Goal: Task Accomplishment & Management: Complete application form

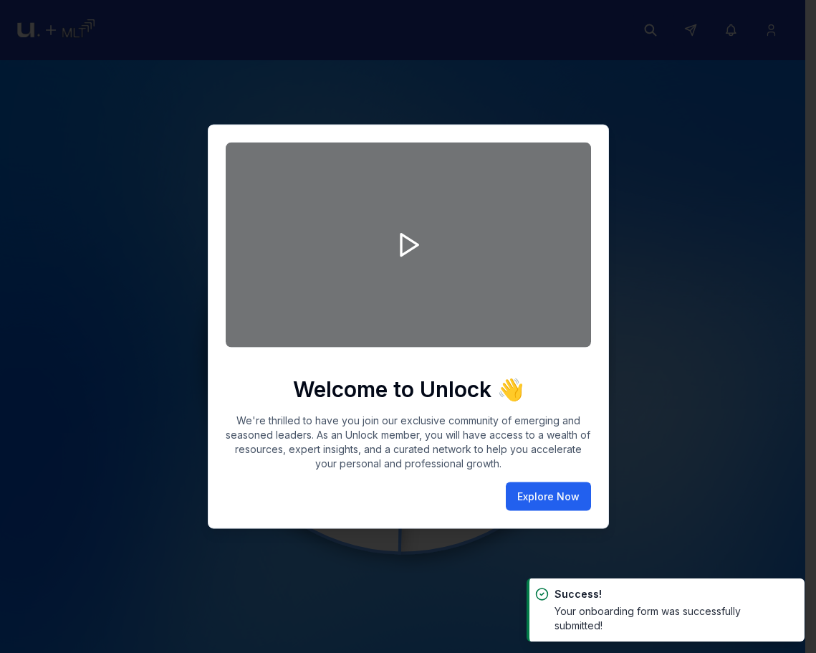
click at [554, 489] on button "Explore Now" at bounding box center [548, 496] width 85 height 29
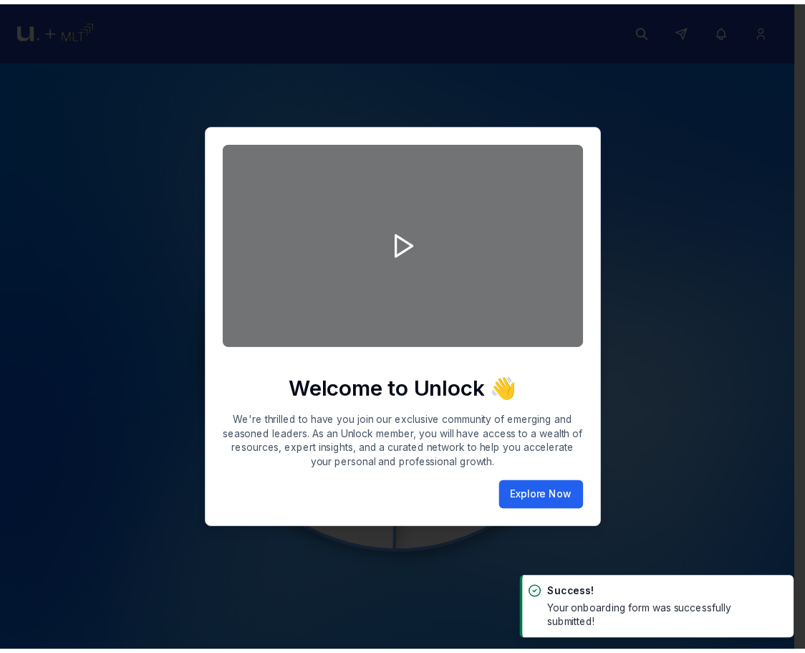
scroll to position [6, 0]
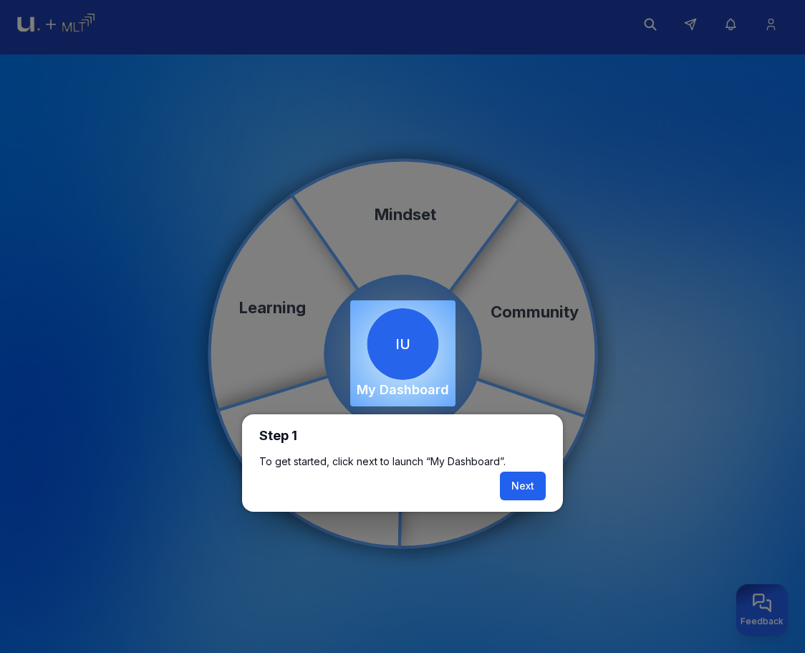
click at [523, 481] on button "Next" at bounding box center [523, 485] width 46 height 29
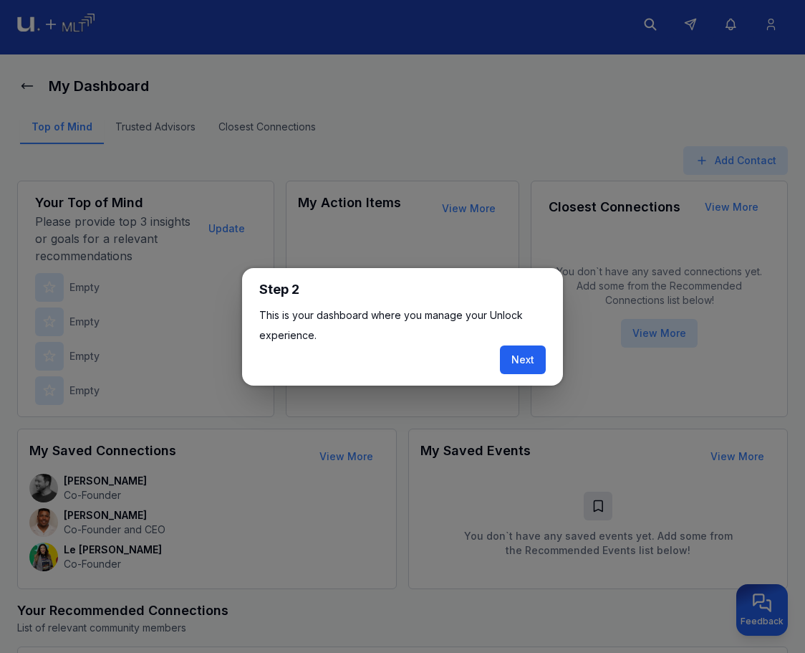
click at [523, 353] on button "Next" at bounding box center [523, 359] width 46 height 29
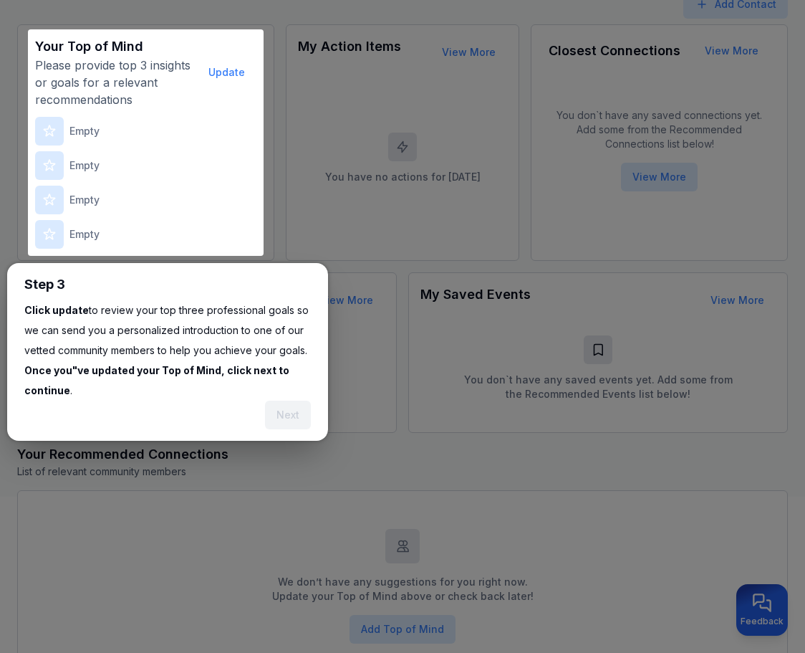
scroll to position [177, 0]
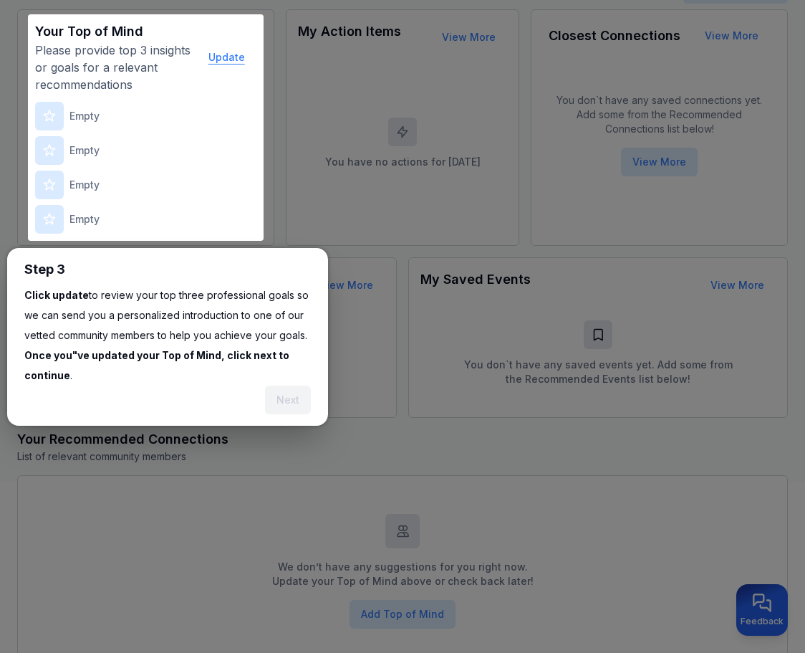
click at [226, 60] on button "Update" at bounding box center [226, 57] width 59 height 29
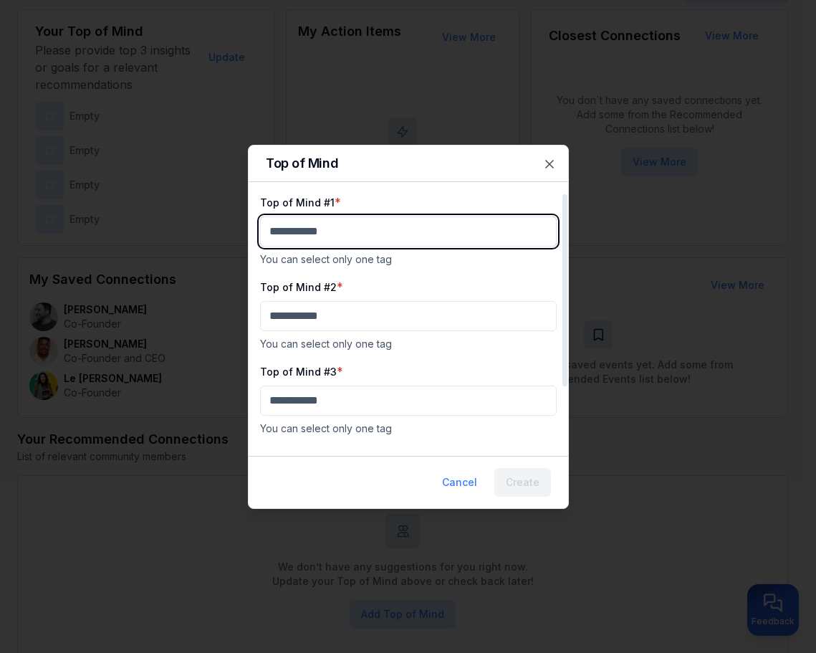
click at [363, 229] on body "My Dashboard Top of Mind Trusted Advisors Closest Connections Add Contact Your …" at bounding box center [402, 149] width 805 height 653
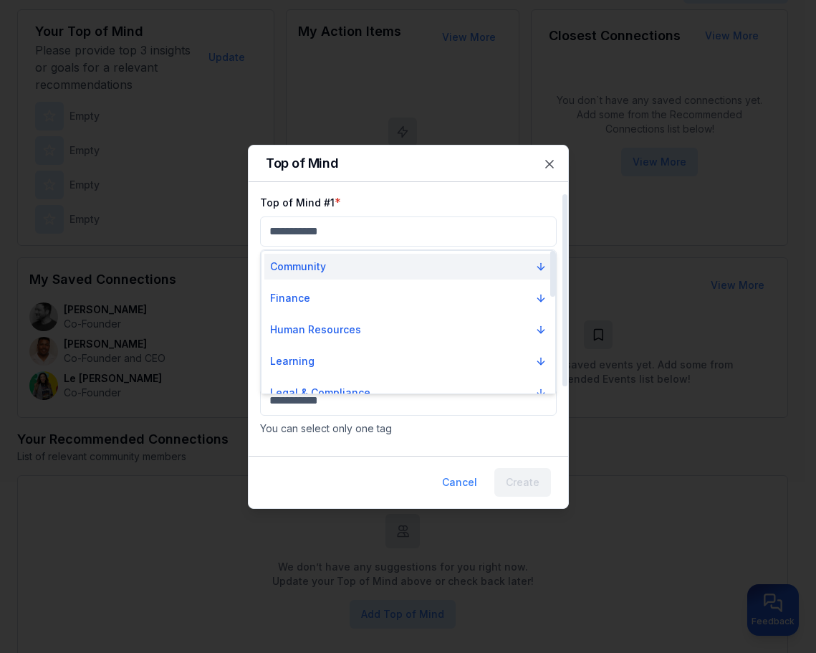
click at [347, 278] on button "Community" at bounding box center [408, 267] width 288 height 26
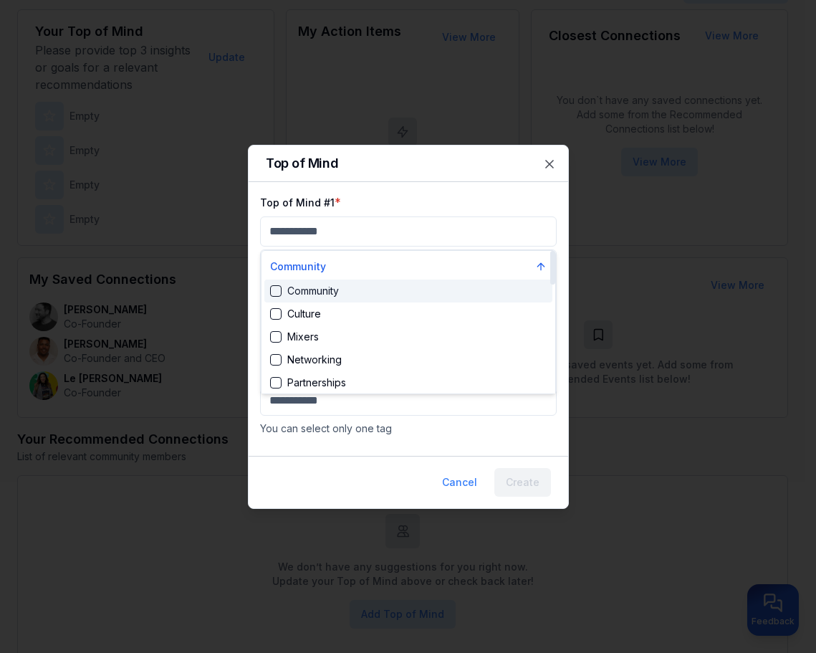
click at [360, 301] on div "Community" at bounding box center [408, 290] width 288 height 23
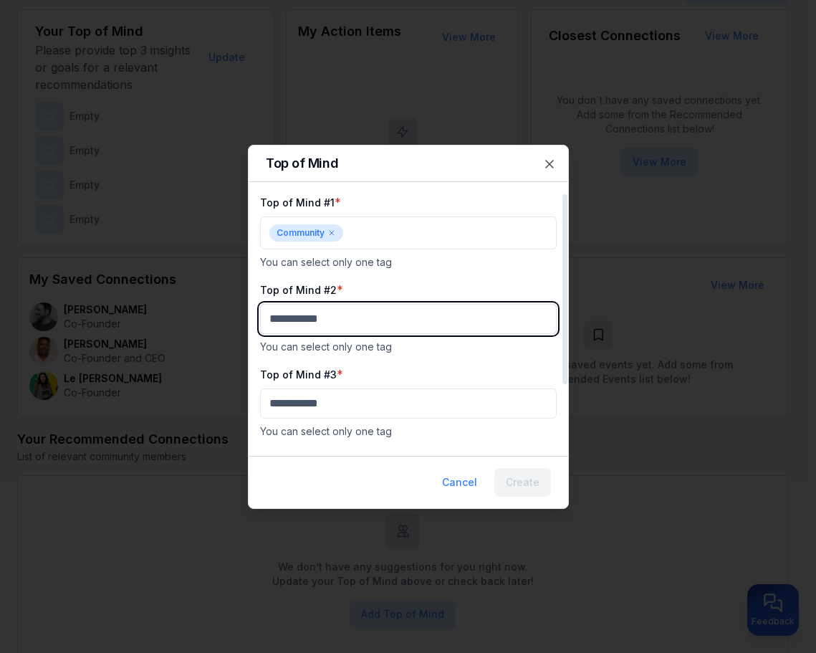
click at [384, 315] on body "My Dashboard Top of Mind Trusted Advisors Closest Connections Add Contact Your …" at bounding box center [402, 149] width 805 height 653
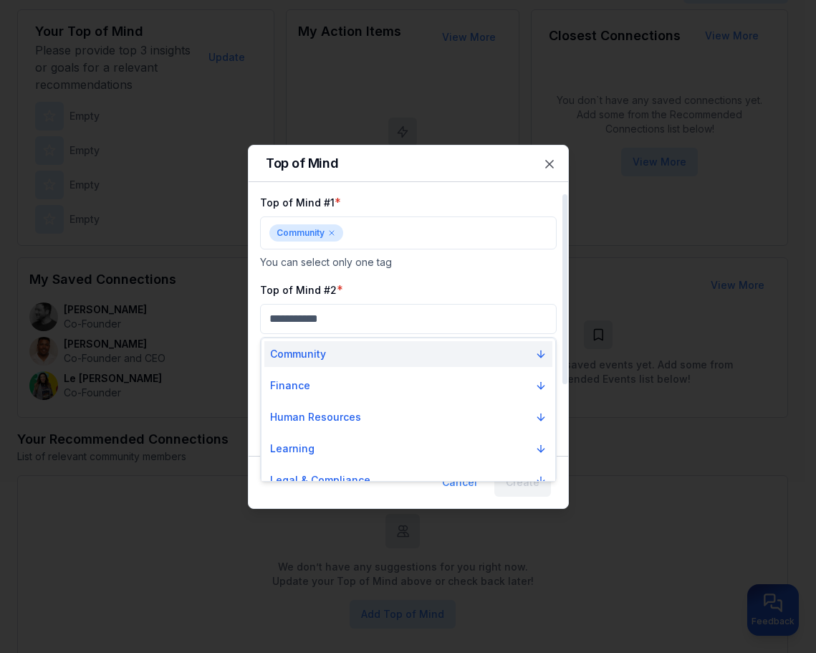
click at [381, 342] on button "Community" at bounding box center [408, 354] width 288 height 26
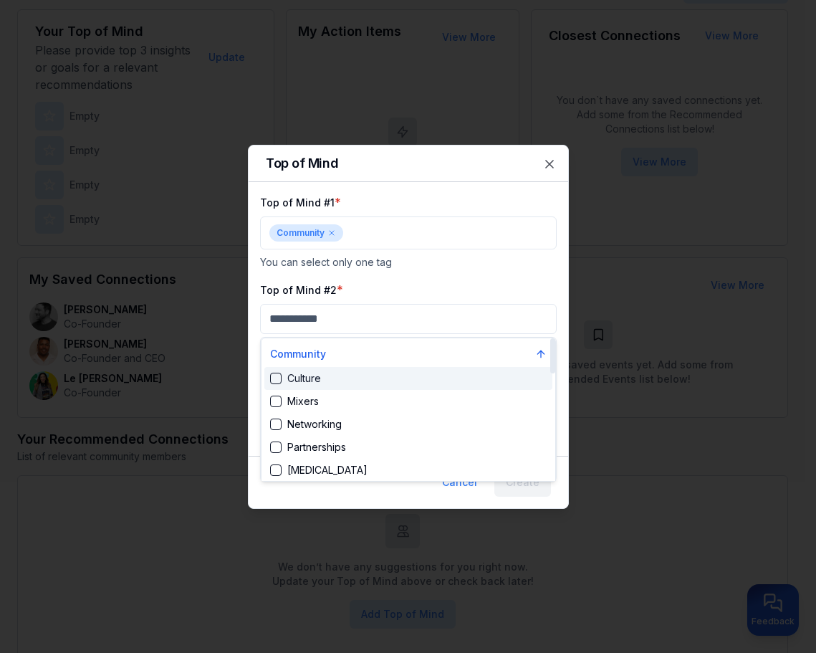
drag, startPoint x: 387, startPoint y: 350, endPoint x: 396, endPoint y: 375, distance: 26.1
click at [387, 351] on button "Community" at bounding box center [408, 354] width 288 height 26
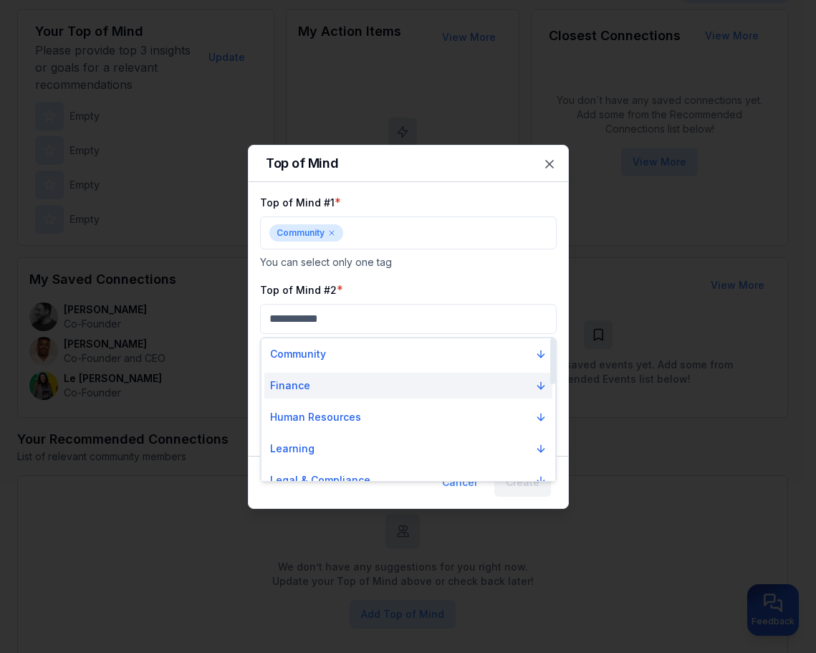
click at [403, 394] on button "Finance" at bounding box center [408, 386] width 288 height 26
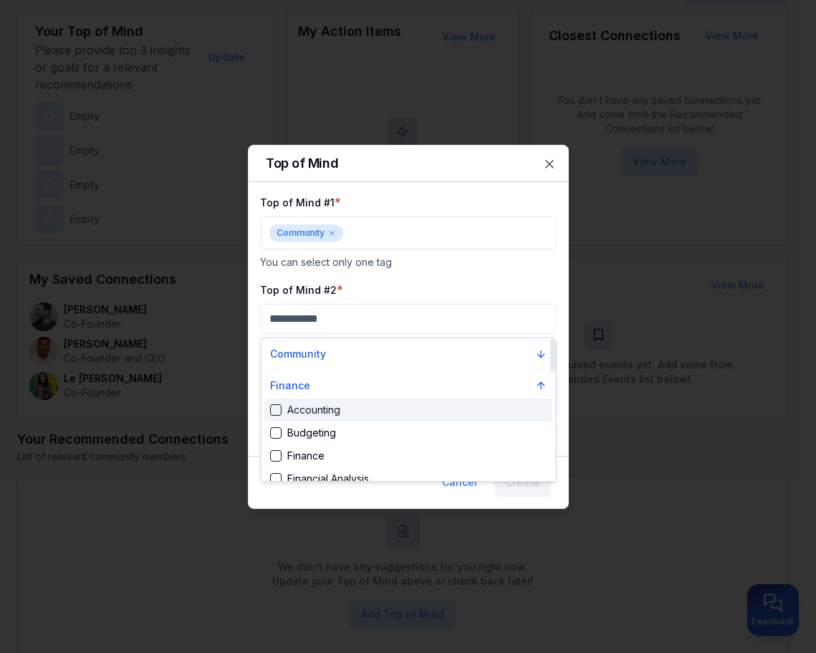
click at [409, 418] on div "Accounting" at bounding box center [408, 409] width 288 height 23
click at [434, 346] on p "You can select only one tag" at bounding box center [408, 349] width 297 height 14
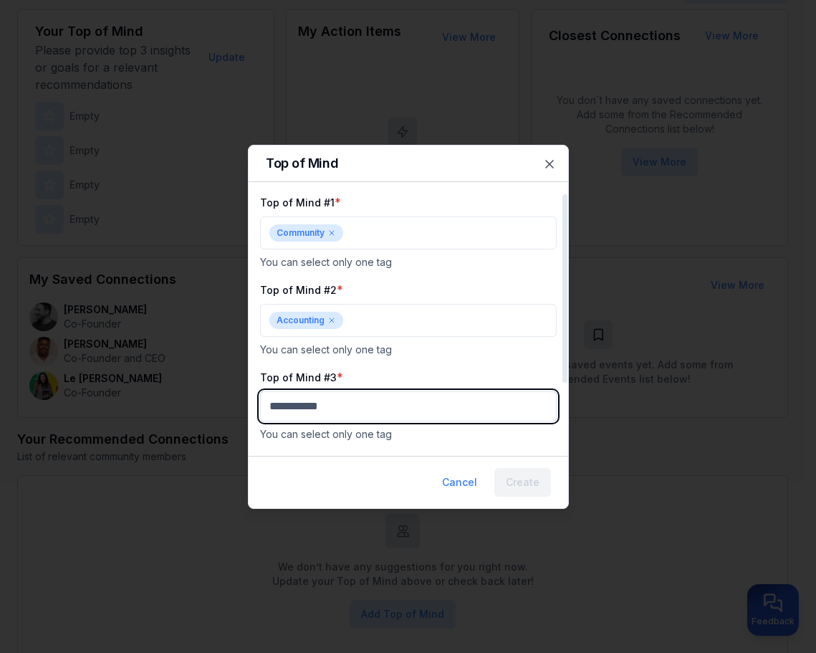
drag, startPoint x: 412, startPoint y: 402, endPoint x: 422, endPoint y: 413, distance: 14.7
click at [418, 409] on body "My Dashboard Top of Mind Trusted Advisors Closest Connections Add Contact Your …" at bounding box center [402, 149] width 805 height 653
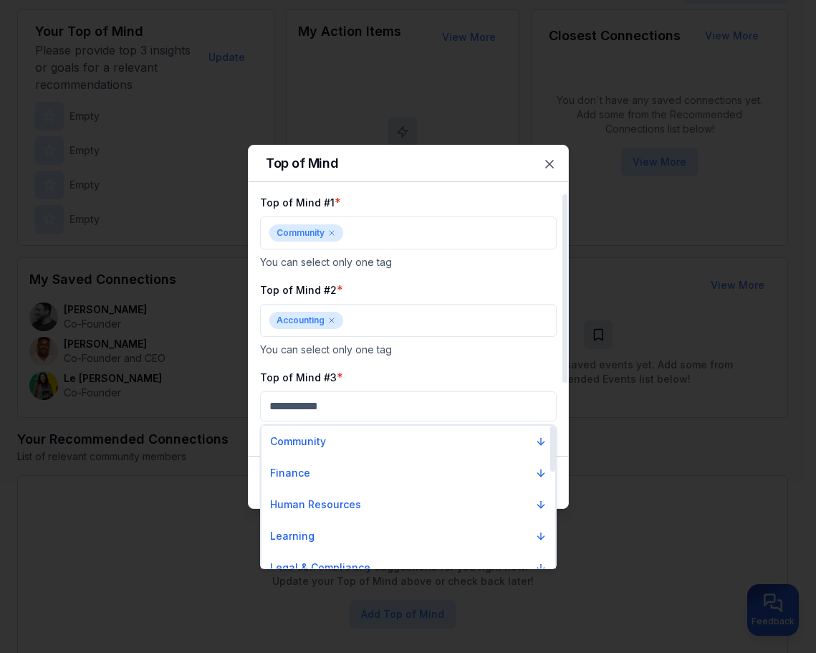
click at [421, 454] on div "Community" at bounding box center [408, 442] width 294 height 32
click at [427, 486] on div "Finance" at bounding box center [408, 473] width 294 height 32
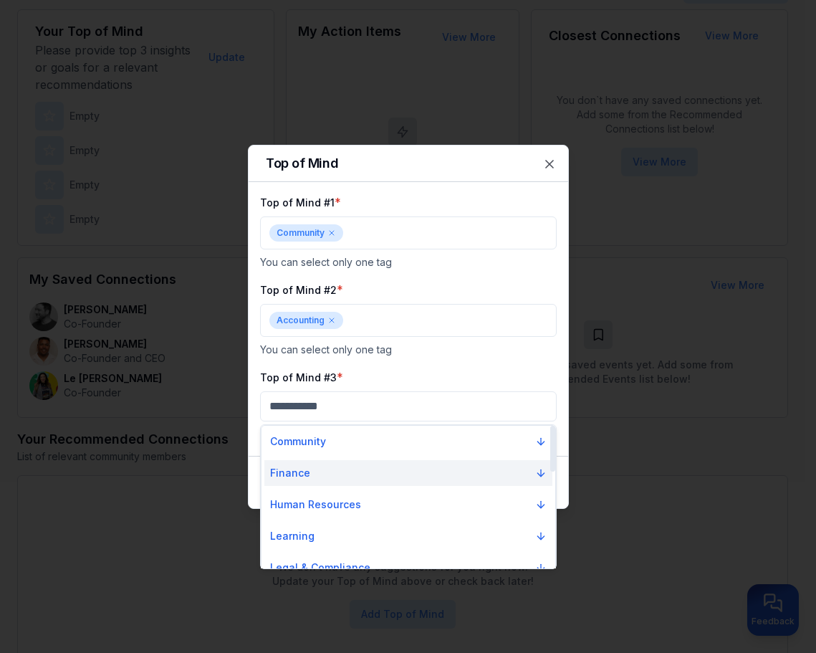
drag, startPoint x: 428, startPoint y: 471, endPoint x: 428, endPoint y: 478, distance: 7.2
click at [428, 473] on button "Finance" at bounding box center [408, 473] width 288 height 26
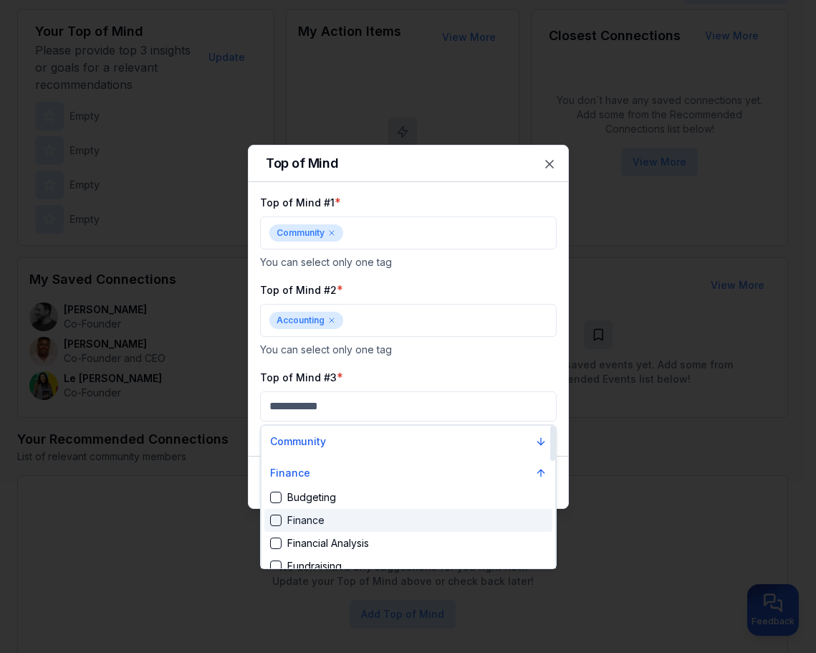
click at [443, 530] on div "Finance" at bounding box center [408, 520] width 288 height 23
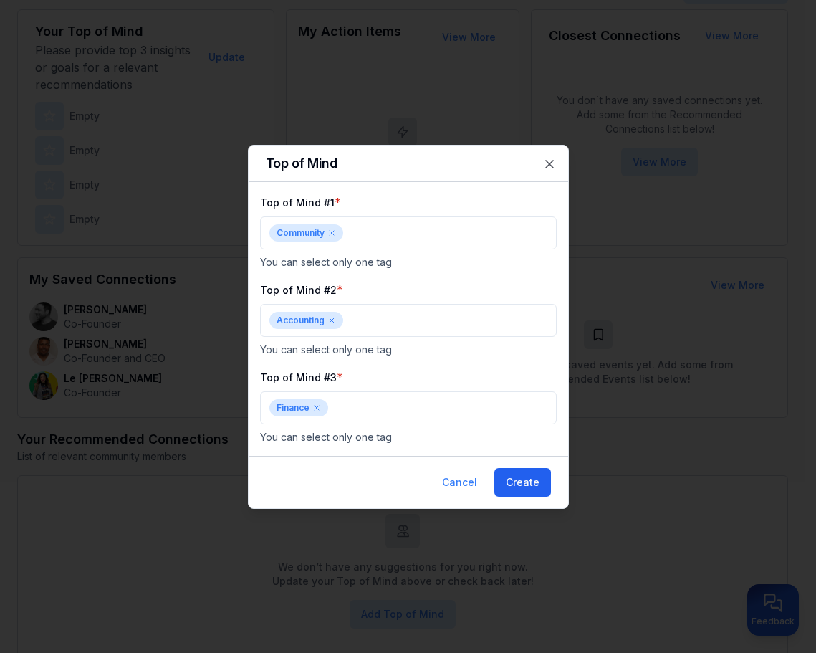
click at [537, 480] on button "Create" at bounding box center [522, 482] width 57 height 29
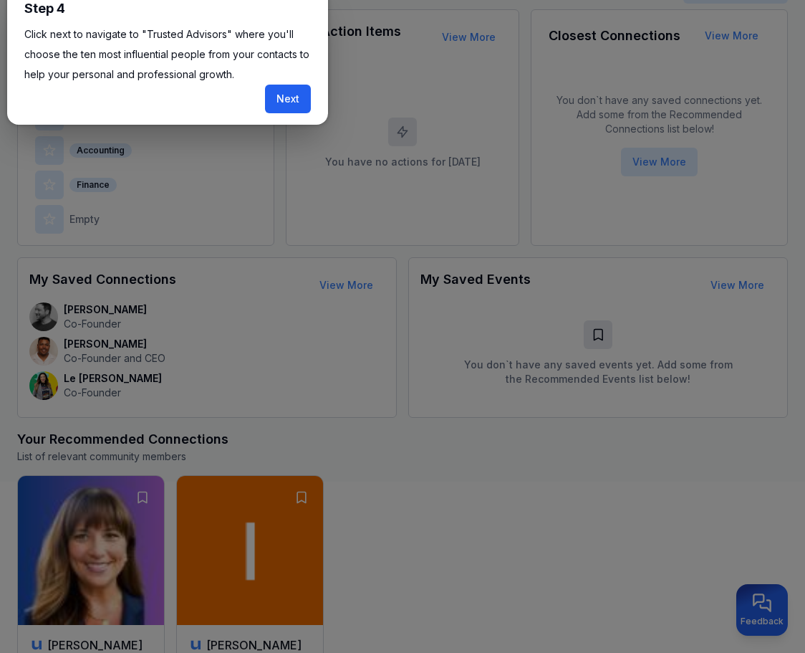
click at [296, 95] on button "Next" at bounding box center [288, 99] width 46 height 29
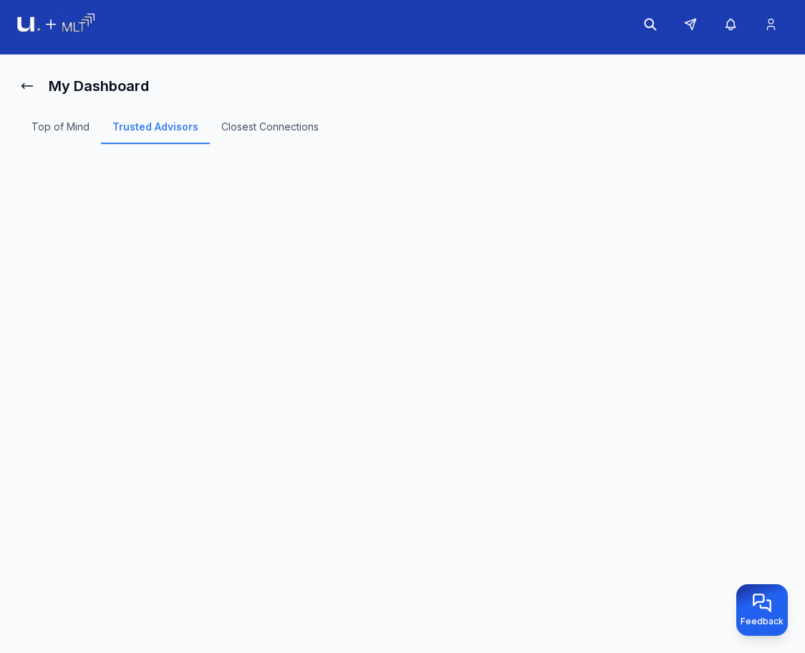
scroll to position [177, 0]
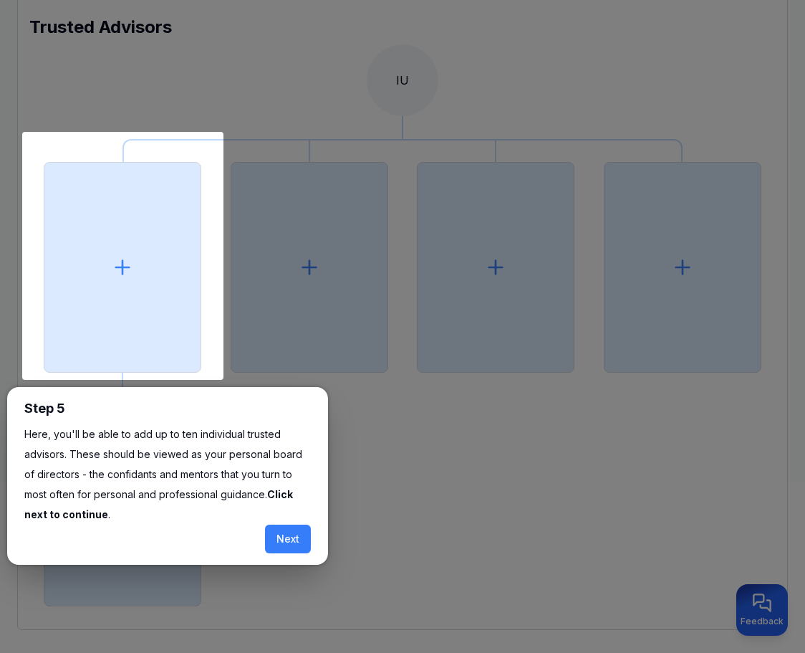
click at [294, 527] on button "Next" at bounding box center [288, 538] width 46 height 29
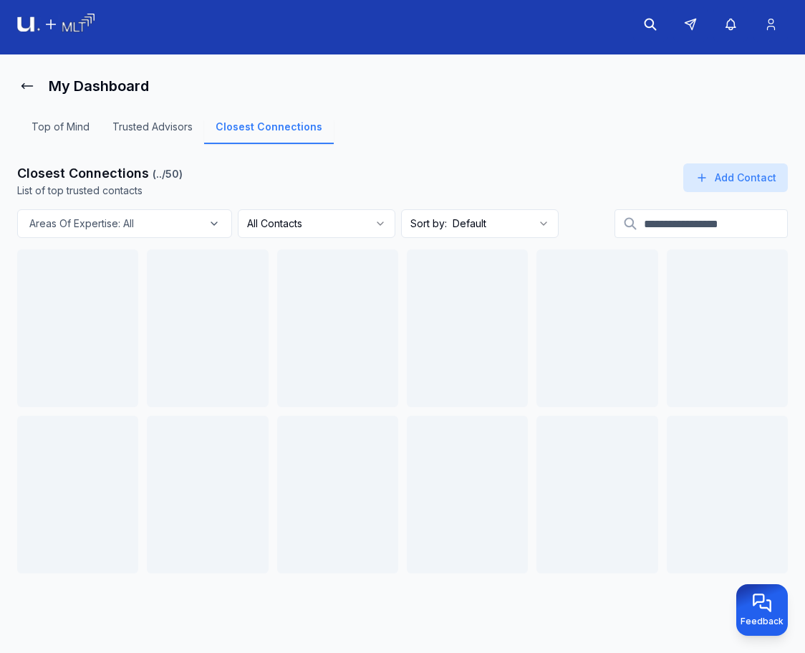
scroll to position [6, 0]
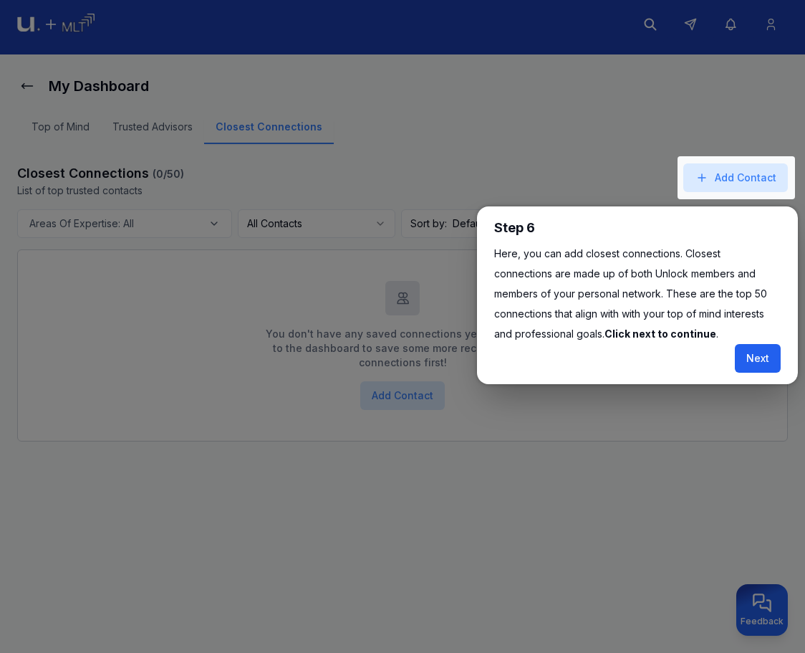
click at [745, 357] on button "Next" at bounding box center [758, 358] width 46 height 29
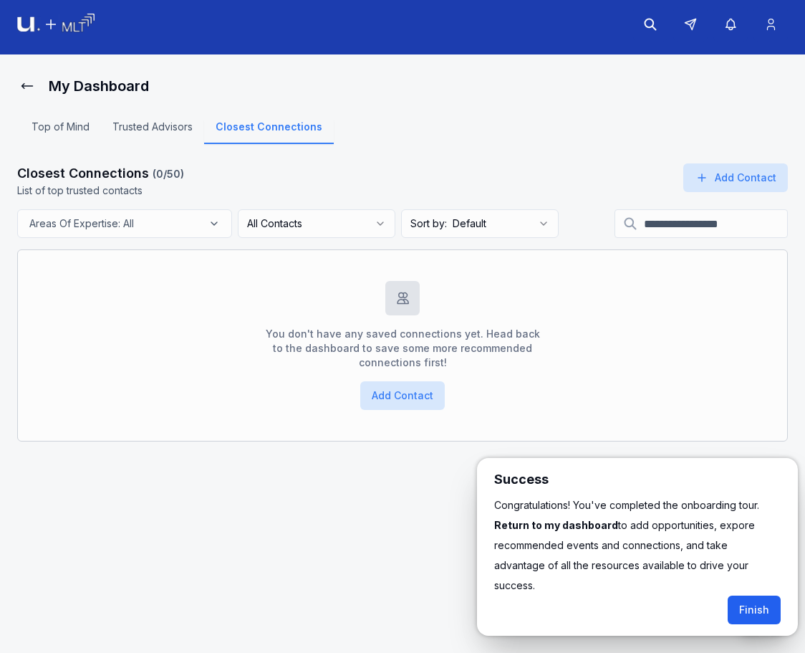
click at [751, 595] on button "Finish" at bounding box center [754, 609] width 53 height 29
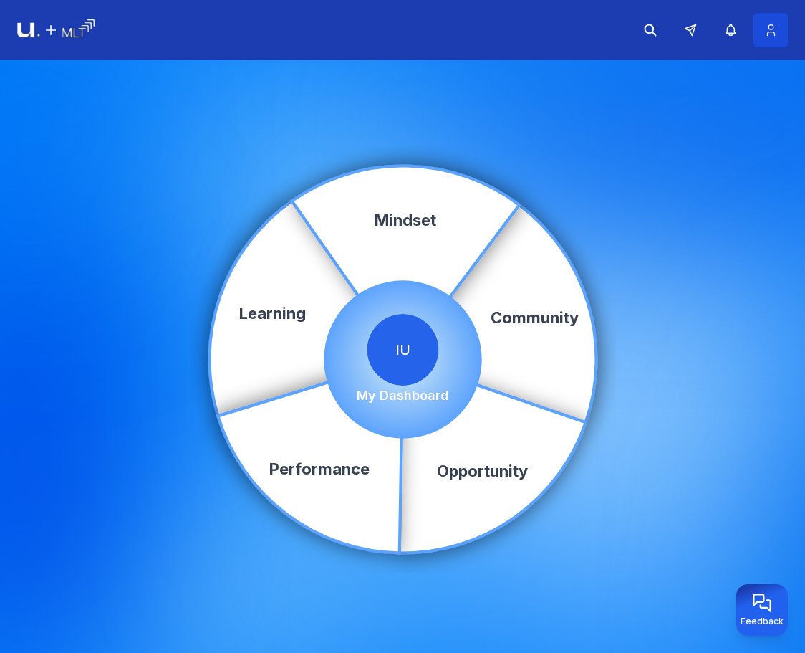
click at [772, 36] on icon at bounding box center [771, 30] width 15 height 14
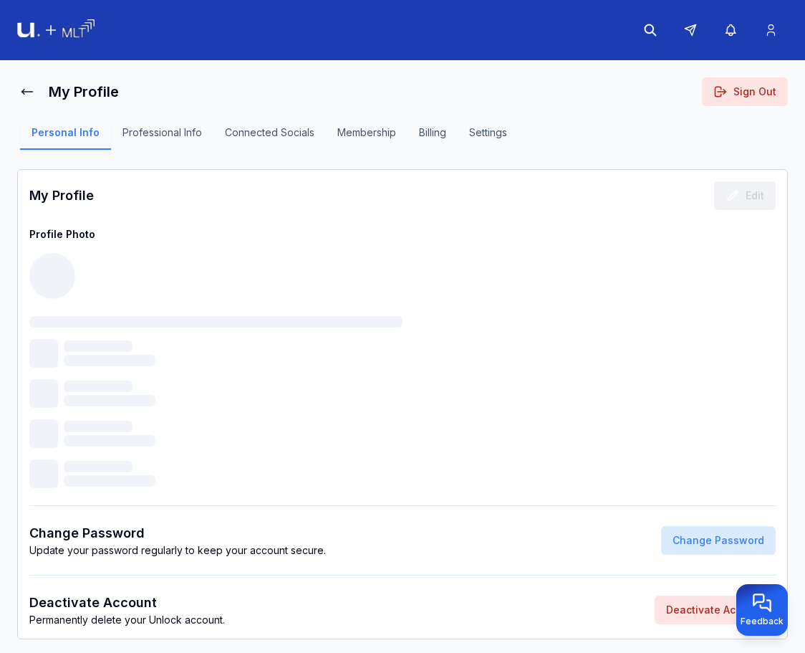
click at [757, 89] on button "Sign Out" at bounding box center [745, 91] width 86 height 29
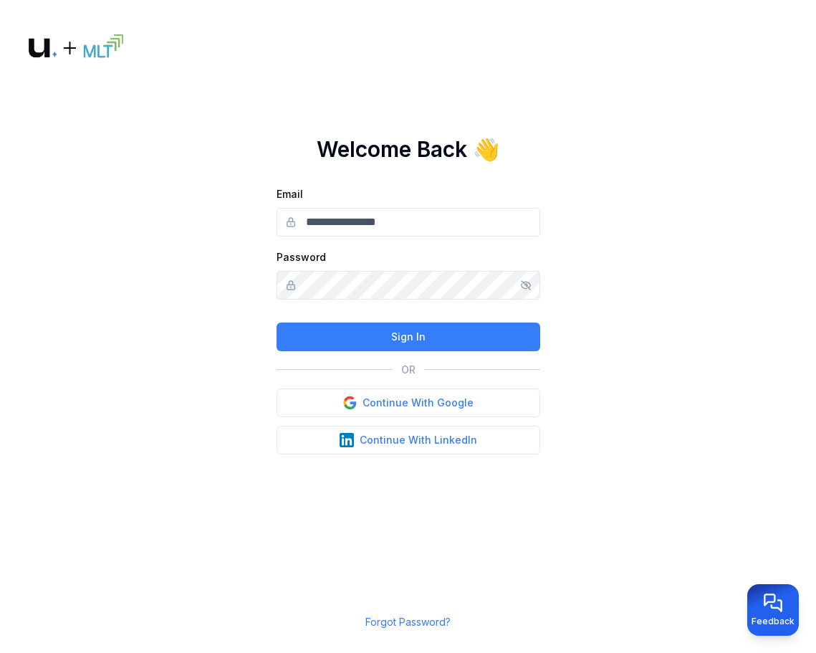
click at [605, 235] on main "Welcome Back 👋 Email Password Sign In OR Continue With Google Continue With Lin…" at bounding box center [408, 326] width 816 height 653
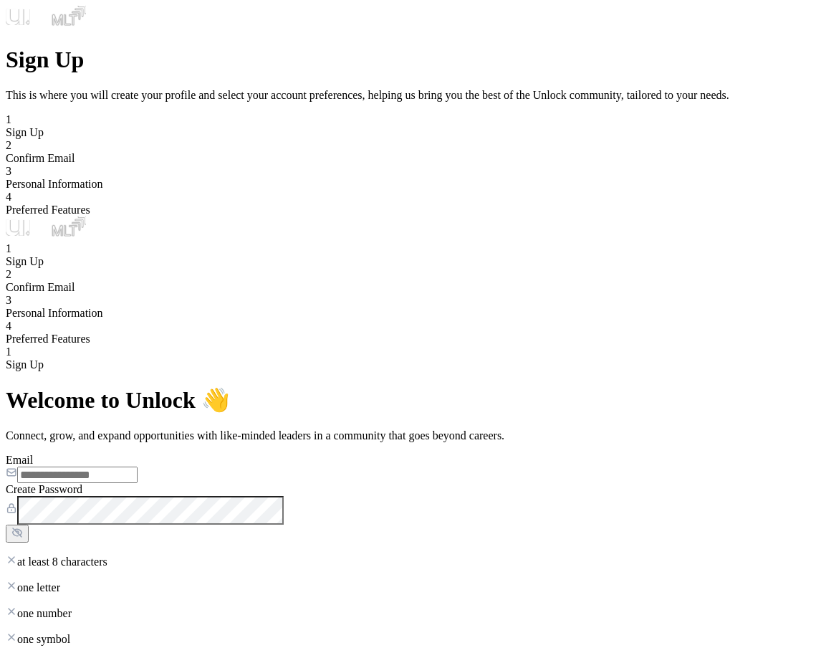
drag, startPoint x: 529, startPoint y: 219, endPoint x: 540, endPoint y: 243, distance: 26.6
click at [138, 466] on input "Email" at bounding box center [77, 474] width 120 height 16
type input "**********"
click at [82, 652] on button "Create Account" at bounding box center [44, 664] width 77 height 15
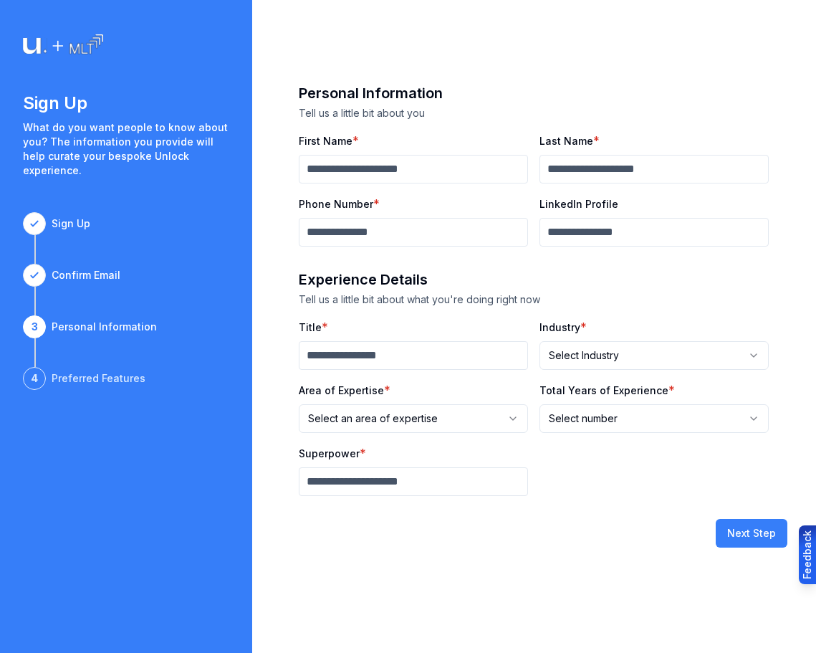
click at [480, 186] on div "First Name * Last Name * Phone Number * LinkedIn Profile" at bounding box center [534, 189] width 470 height 115
click at [485, 178] on input "First Name" at bounding box center [413, 169] width 229 height 29
type input "****"
click at [672, 178] on input "Last Name" at bounding box center [653, 169] width 229 height 29
type input "*"
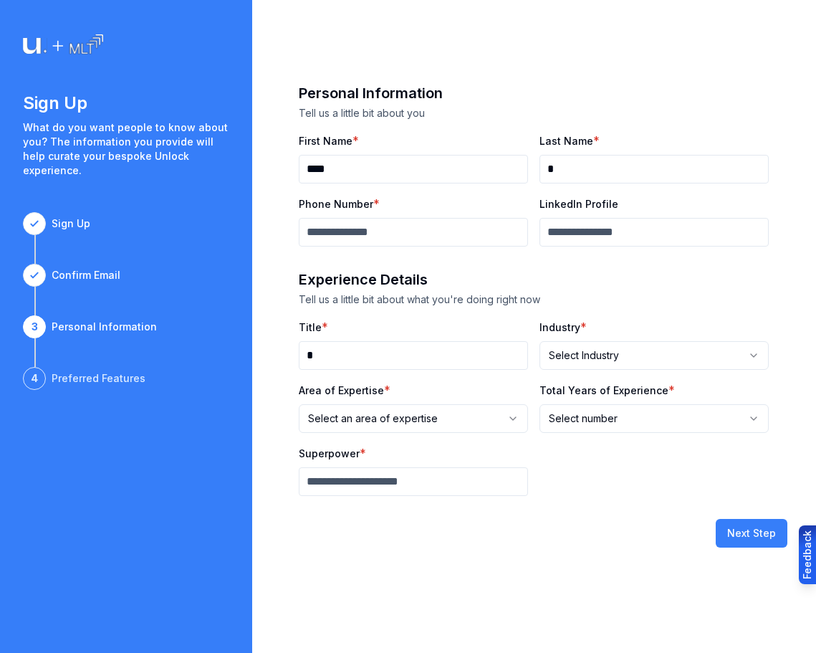
drag, startPoint x: 454, startPoint y: 342, endPoint x: 444, endPoint y: 368, distance: 27.4
click at [454, 342] on input "*" at bounding box center [413, 355] width 229 height 29
type input "*"
click at [348, 479] on input "Superpower" at bounding box center [413, 481] width 229 height 29
type input "*"
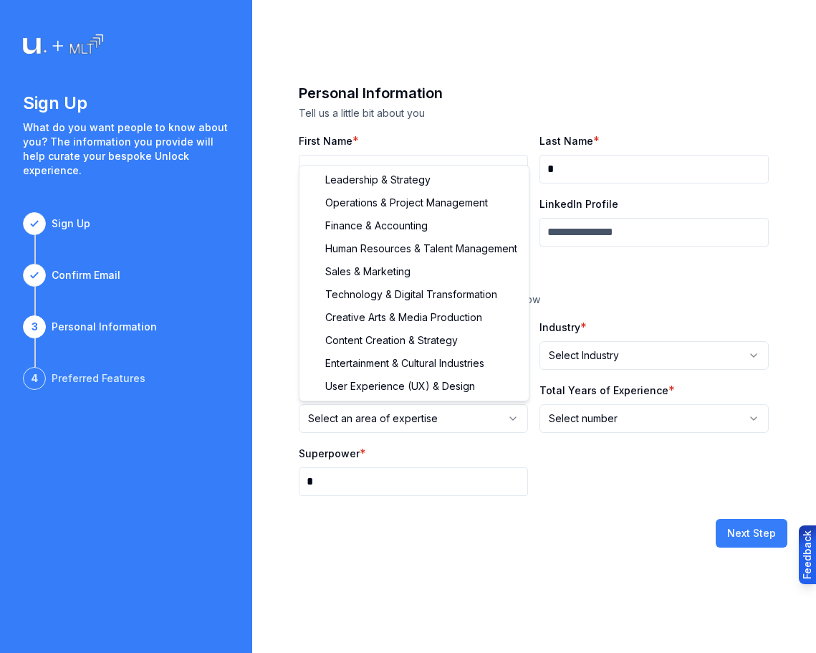
click at [368, 411] on html "**********" at bounding box center [408, 326] width 816 height 653
select select "**********"
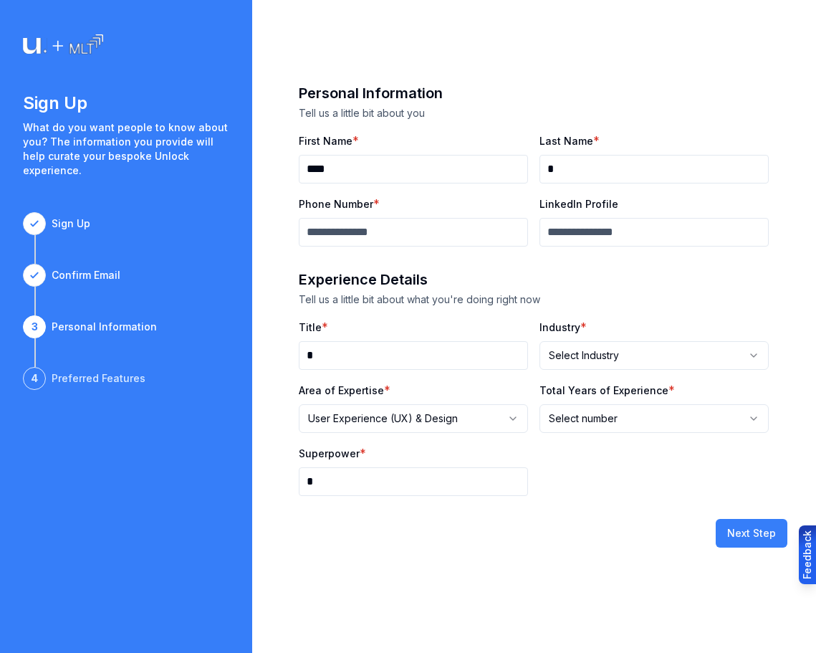
click at [658, 406] on html "**********" at bounding box center [408, 326] width 816 height 653
select select "****"
drag, startPoint x: 634, startPoint y: 469, endPoint x: 663, endPoint y: 387, distance: 86.6
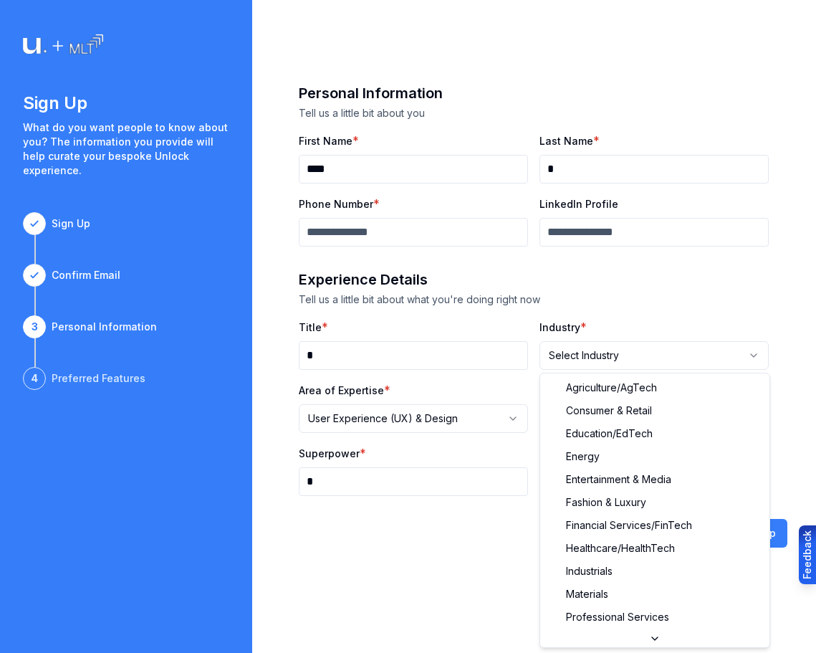
click at [668, 368] on html "**********" at bounding box center [408, 326] width 816 height 653
select select "**********"
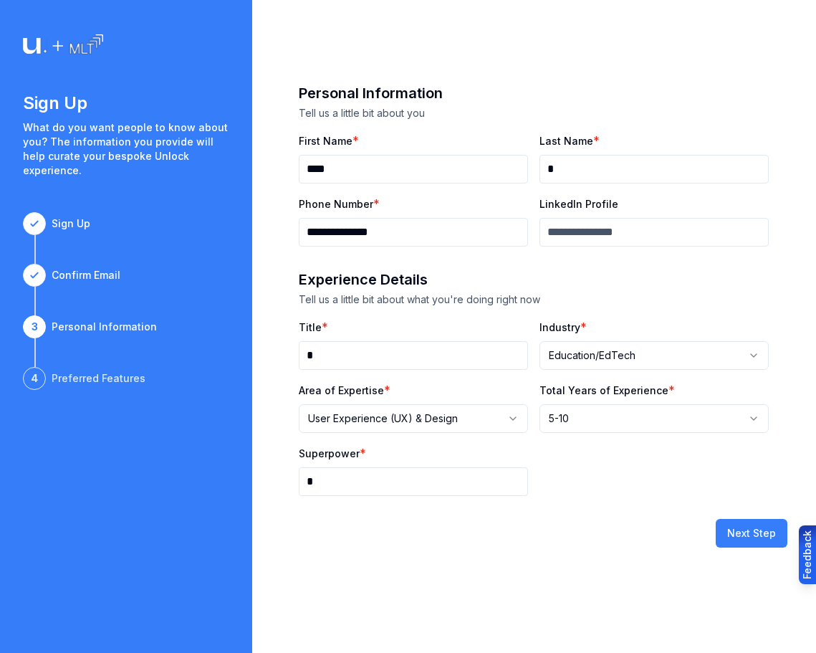
click at [387, 241] on input "**********" at bounding box center [413, 232] width 229 height 29
type input "**********"
click at [761, 542] on button "Next Step" at bounding box center [752, 533] width 72 height 29
select select
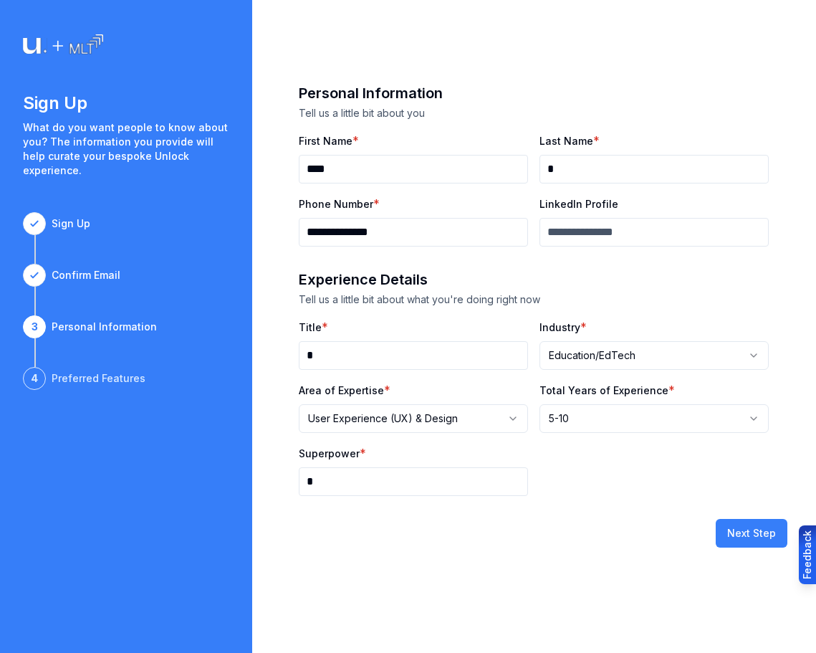
select select
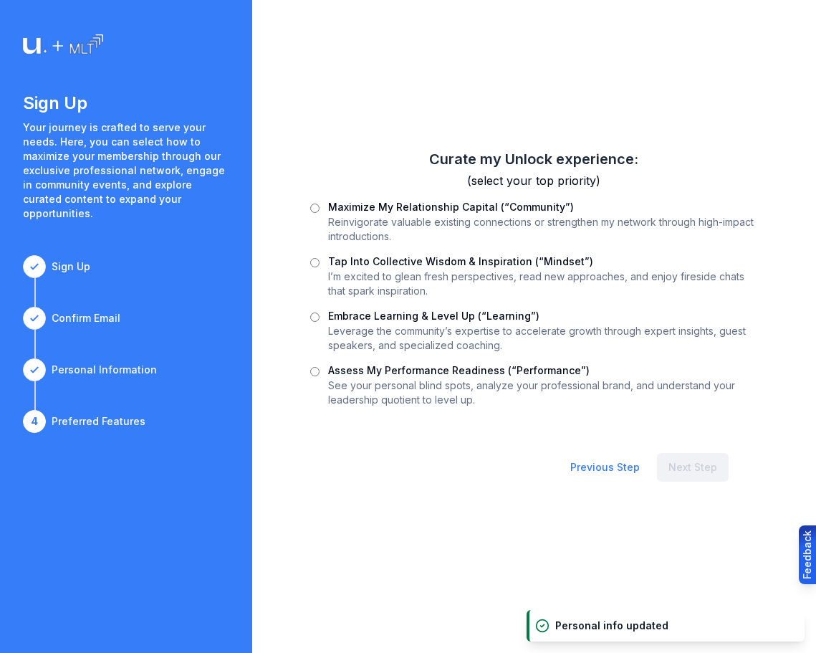
click at [527, 386] on p "See your personal blind spots, analyze your professional brand, and understand …" at bounding box center [542, 392] width 429 height 29
click at [529, 375] on label "Assess My Performance Readiness (“Performance”)" at bounding box center [458, 370] width 261 height 12
click at [711, 469] on button "Next Step" at bounding box center [693, 467] width 72 height 29
